Goal: Task Accomplishment & Management: Manage account settings

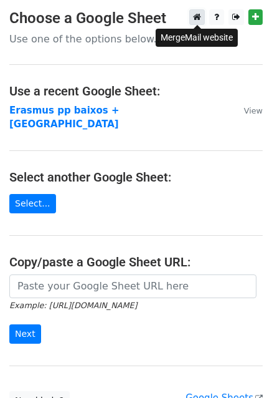
click at [199, 17] on icon at bounding box center [197, 16] width 8 height 9
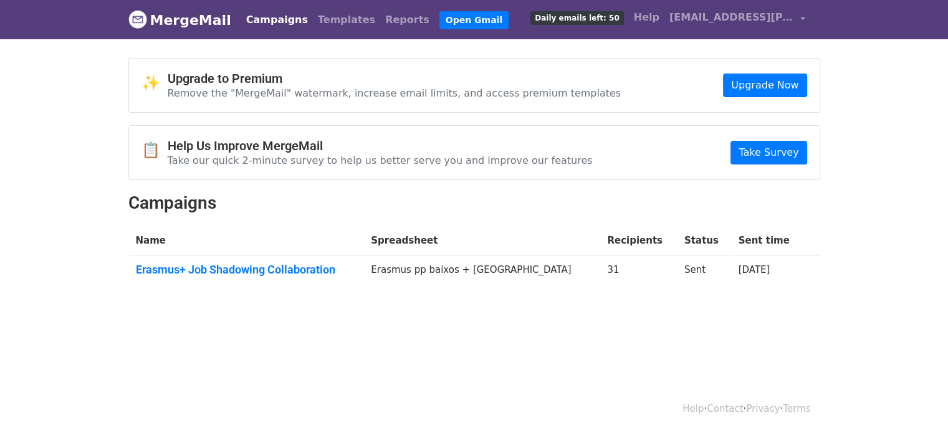
click at [273, 20] on link "Campaigns" at bounding box center [277, 19] width 72 height 25
click at [264, 266] on link "Erasmus+ Job Shadowing Collaboration" at bounding box center [246, 270] width 221 height 14
